Goal: Task Accomplishment & Management: Use online tool/utility

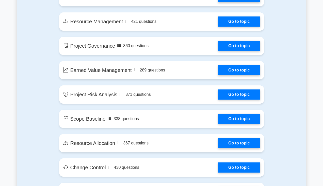
scroll to position [705, 0]
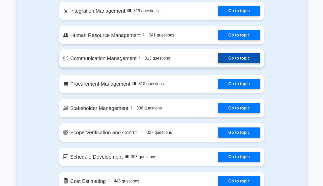
click at [222, 53] on link "Go to topic" at bounding box center [239, 58] width 42 height 10
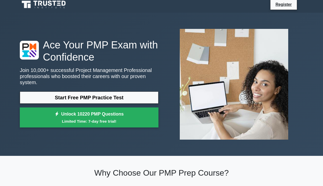
scroll to position [0, 0]
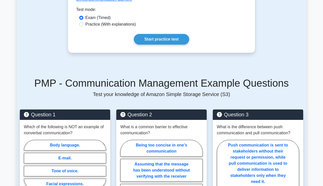
scroll to position [325, 0]
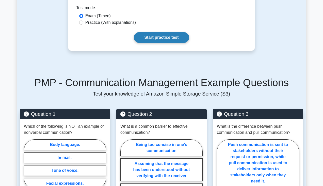
click at [168, 32] on link "Start practice test" at bounding box center [161, 37] width 55 height 11
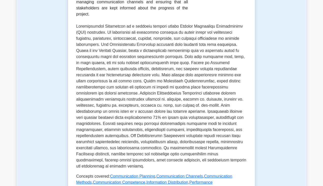
scroll to position [0, 0]
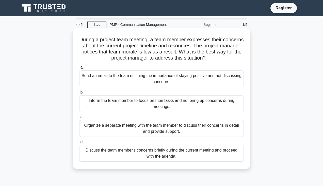
scroll to position [88, 0]
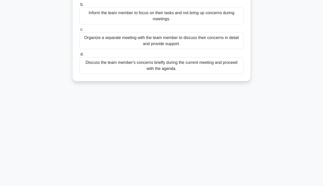
click at [124, 68] on div "Discuss the team member's concerns briefly during the current meeting and proce…" at bounding box center [161, 65] width 164 height 17
click at [79, 56] on input "d. Discuss the team member's concerns briefly during the current meeting and pr…" at bounding box center [79, 54] width 0 height 3
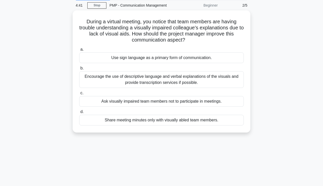
scroll to position [0, 0]
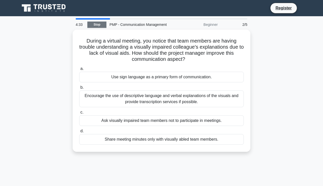
click at [98, 27] on link "Stop" at bounding box center [96, 25] width 19 height 6
